Goal: Transaction & Acquisition: Purchase product/service

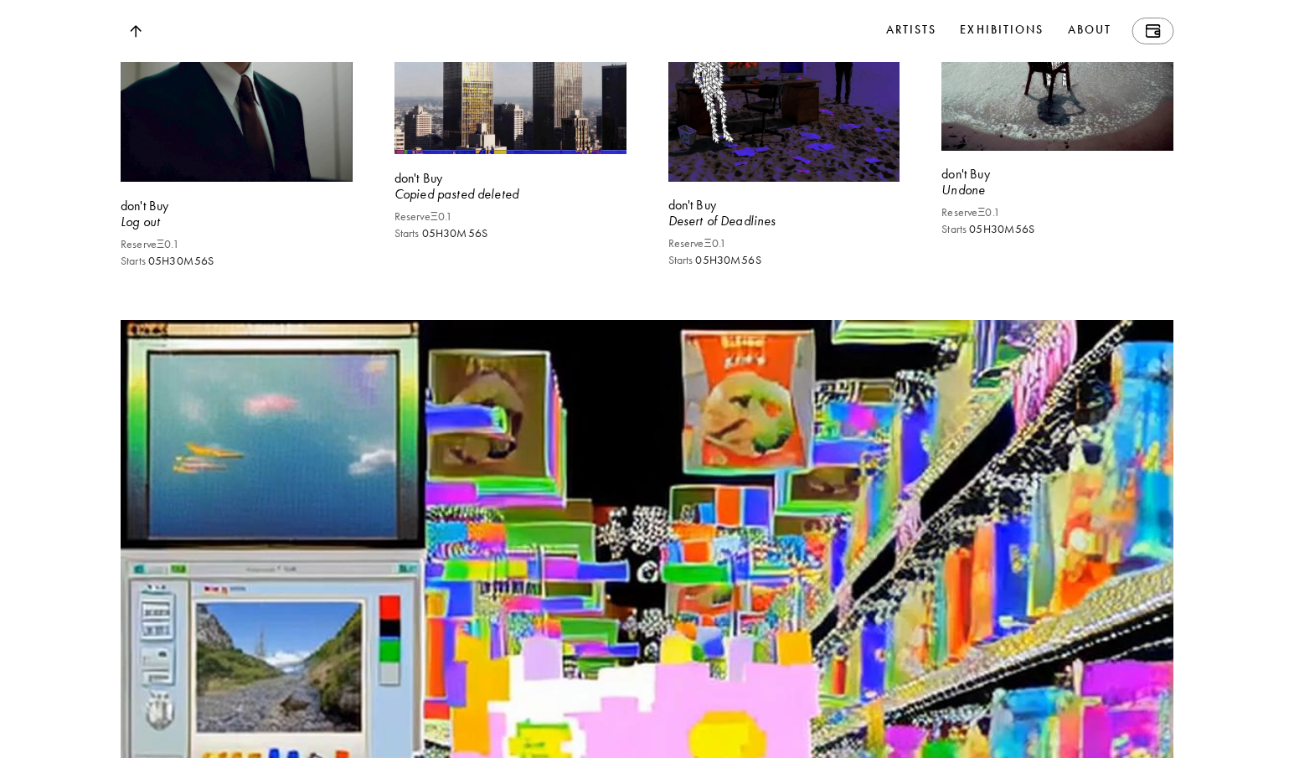
scroll to position [12018, 0]
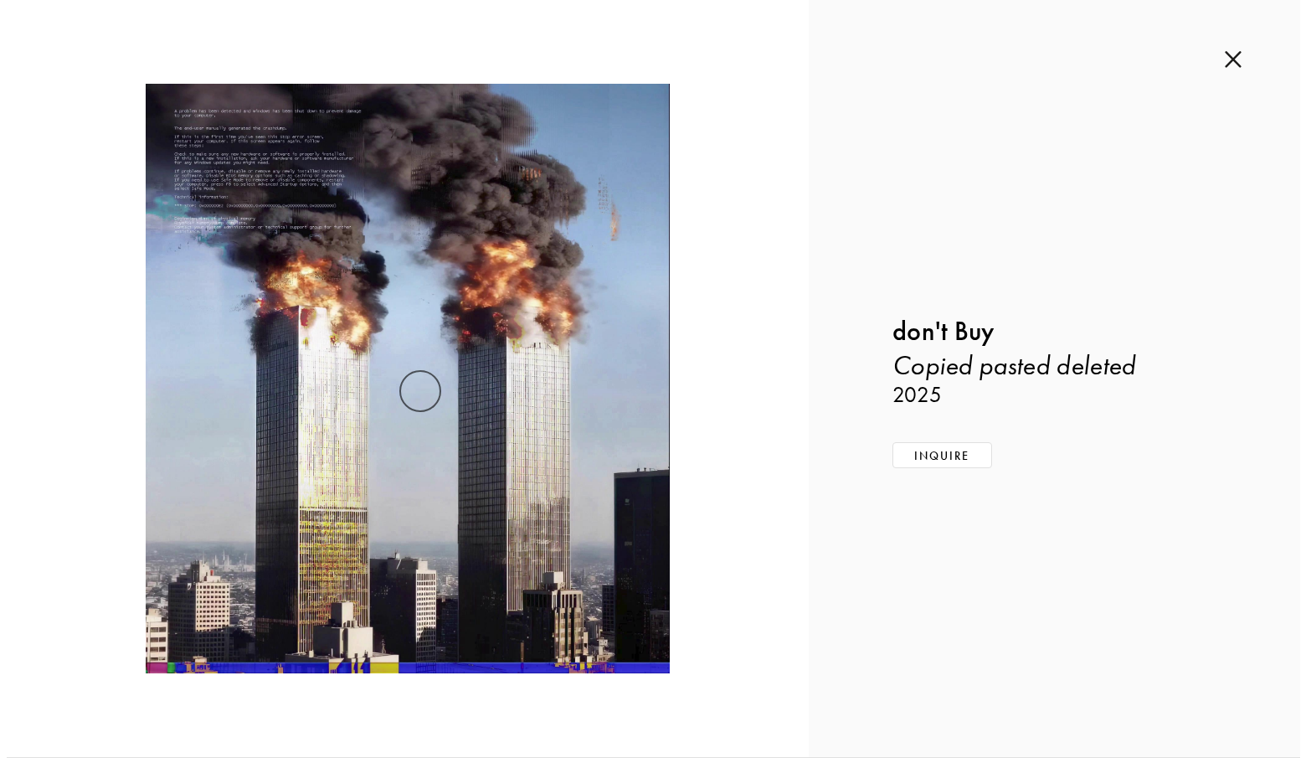
scroll to position [12112, 0]
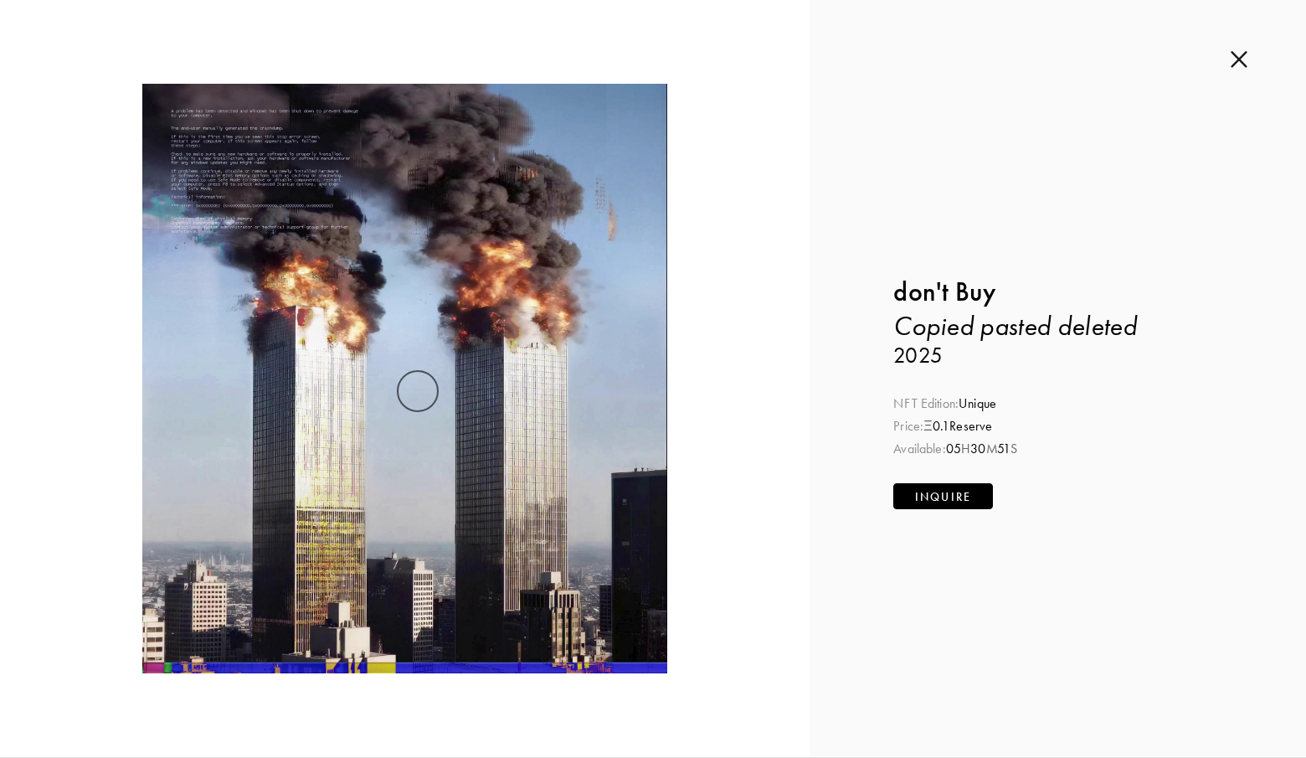
click at [928, 483] on button "Inquire" at bounding box center [944, 496] width 100 height 26
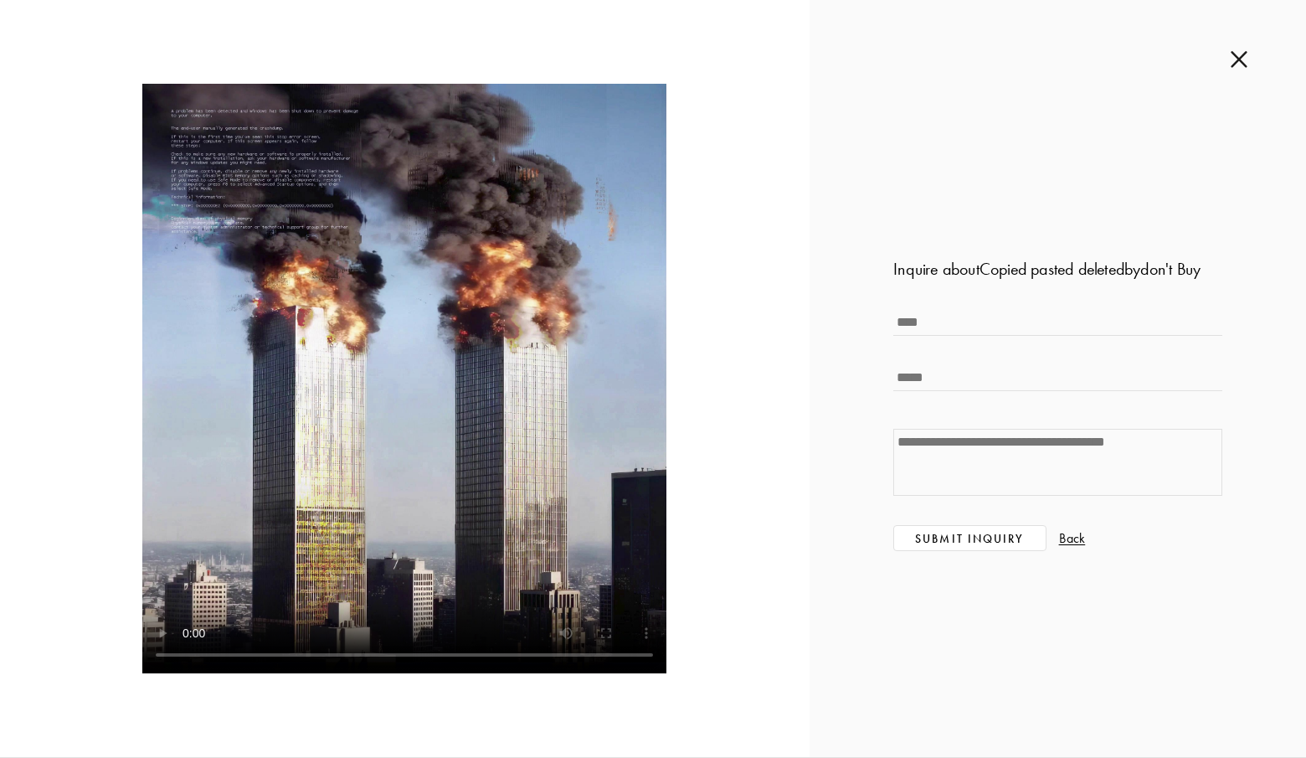
click at [1243, 58] on img at bounding box center [1239, 59] width 17 height 18
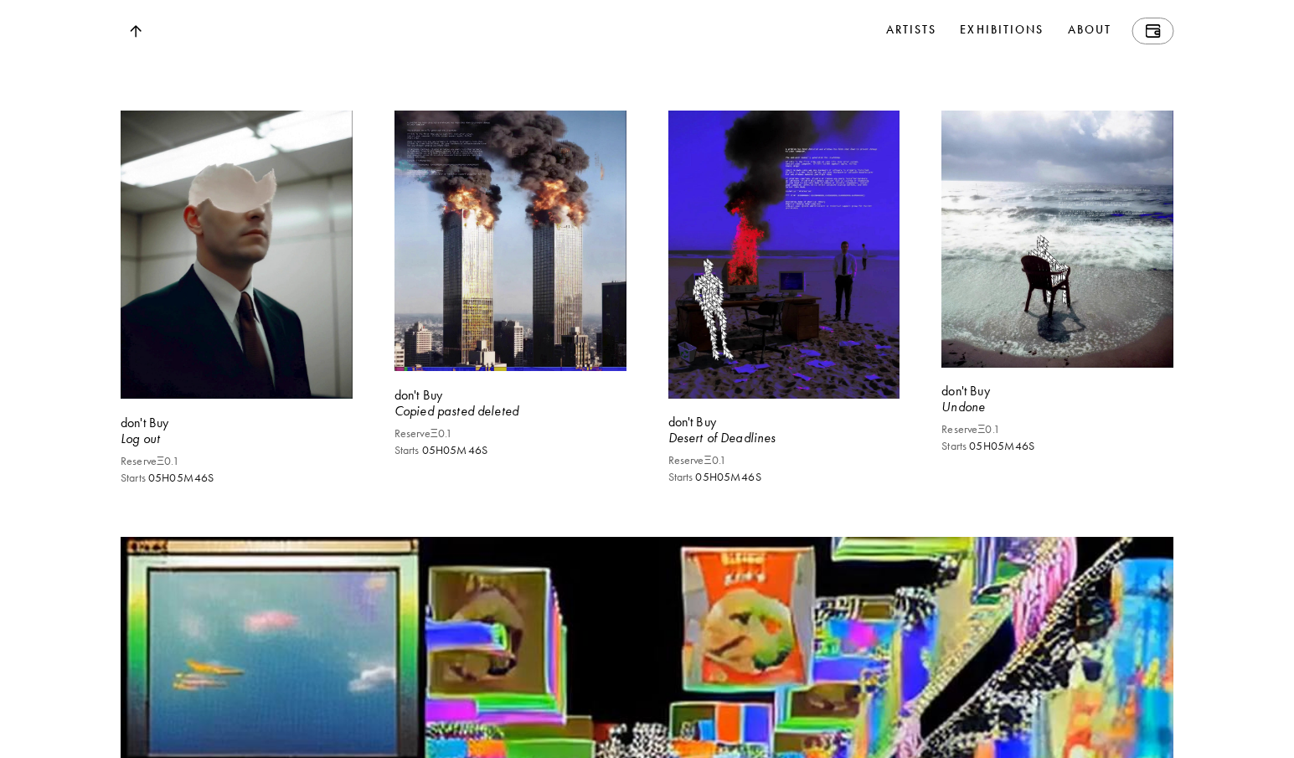
scroll to position [11767, 0]
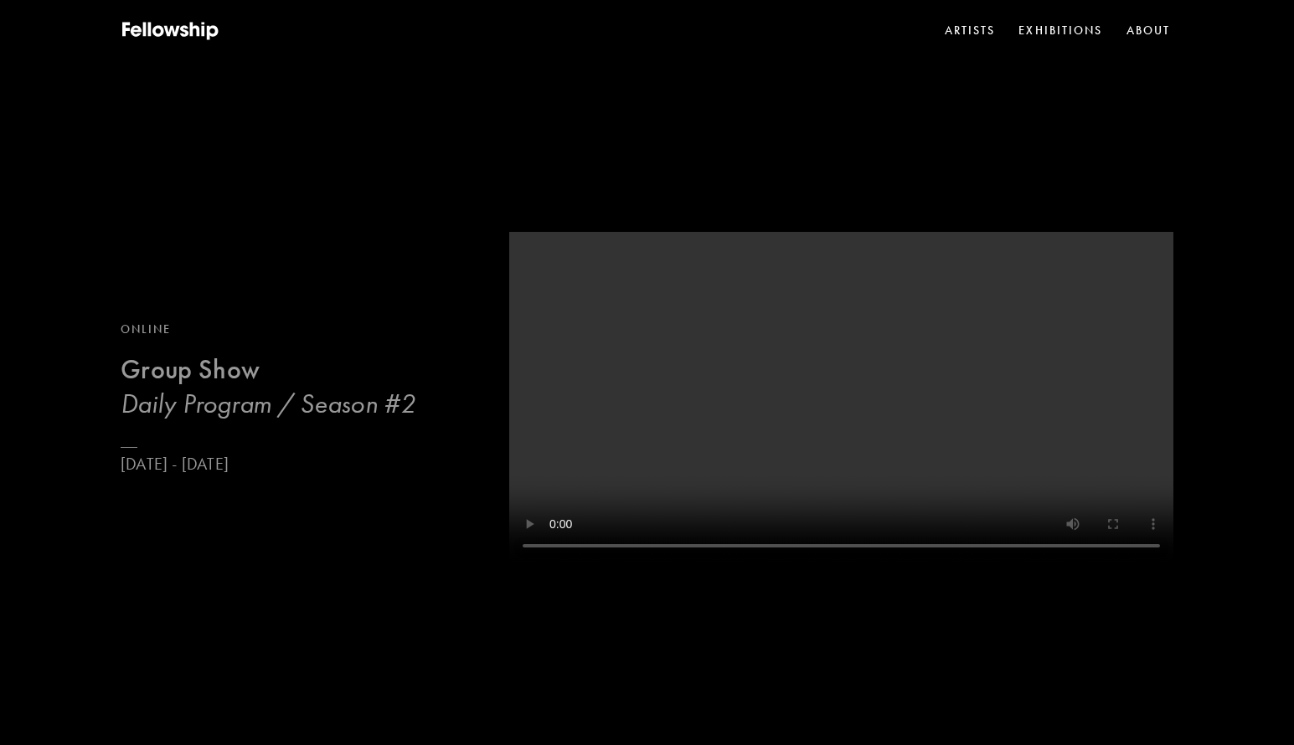
click at [224, 405] on h3 "Daily Program / Season #2" at bounding box center [268, 403] width 295 height 33
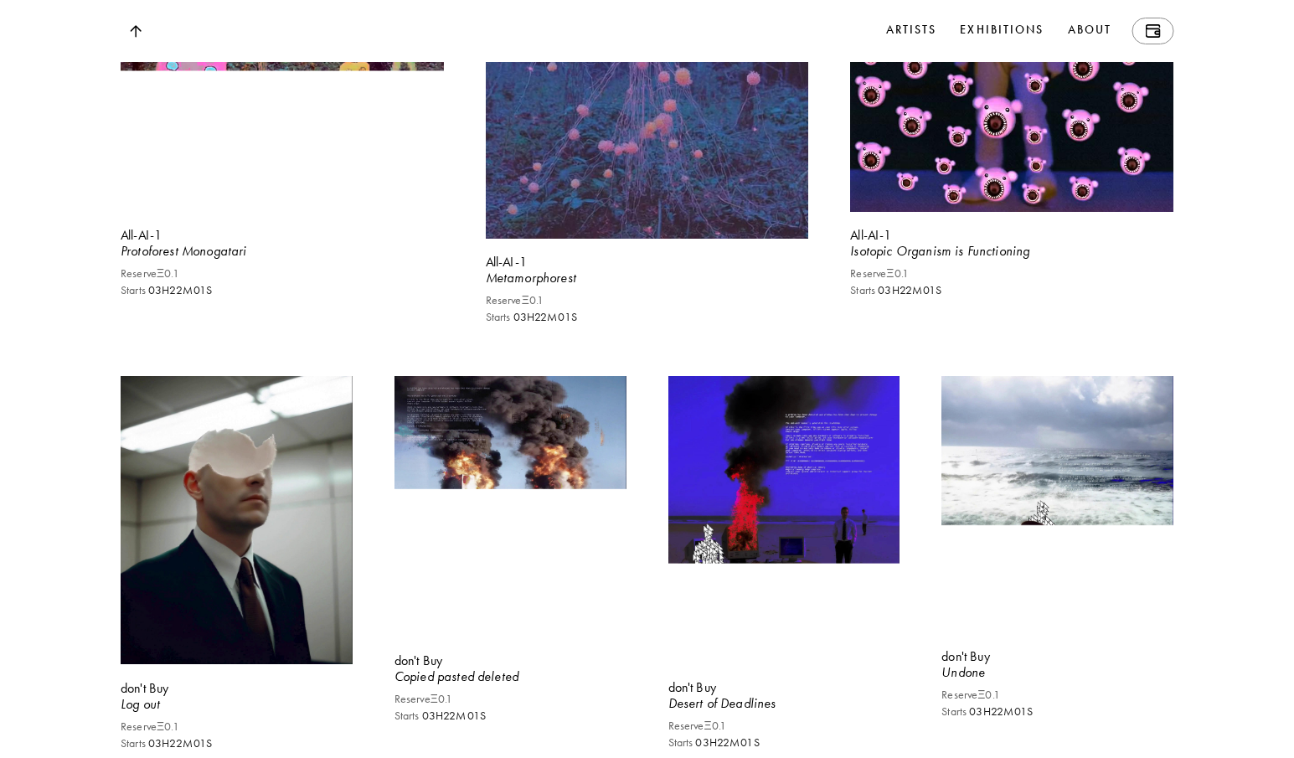
scroll to position [11442, 0]
